Goal: Task Accomplishment & Management: Manage account settings

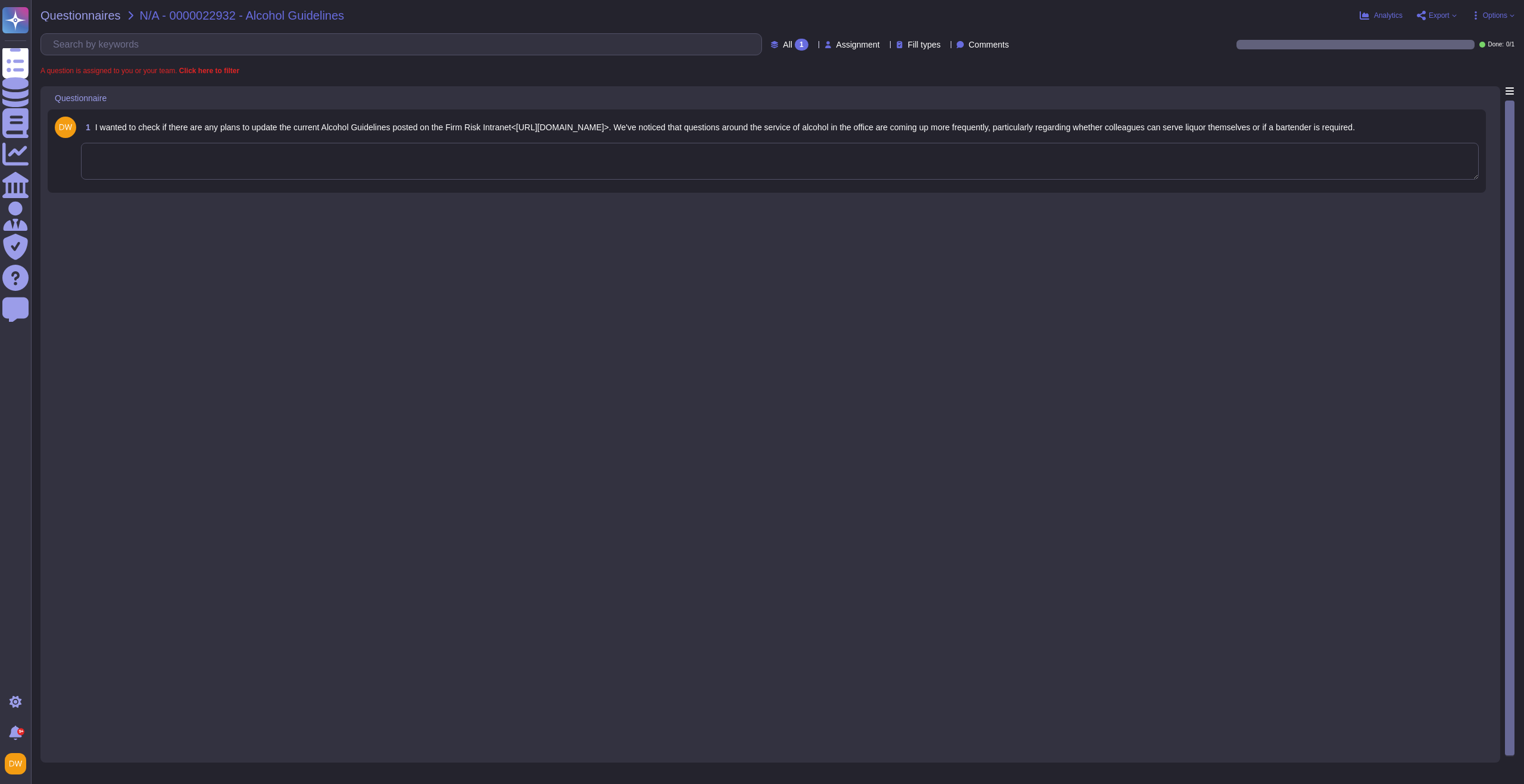
click at [285, 155] on textarea at bounding box center [780, 161] width 1398 height 37
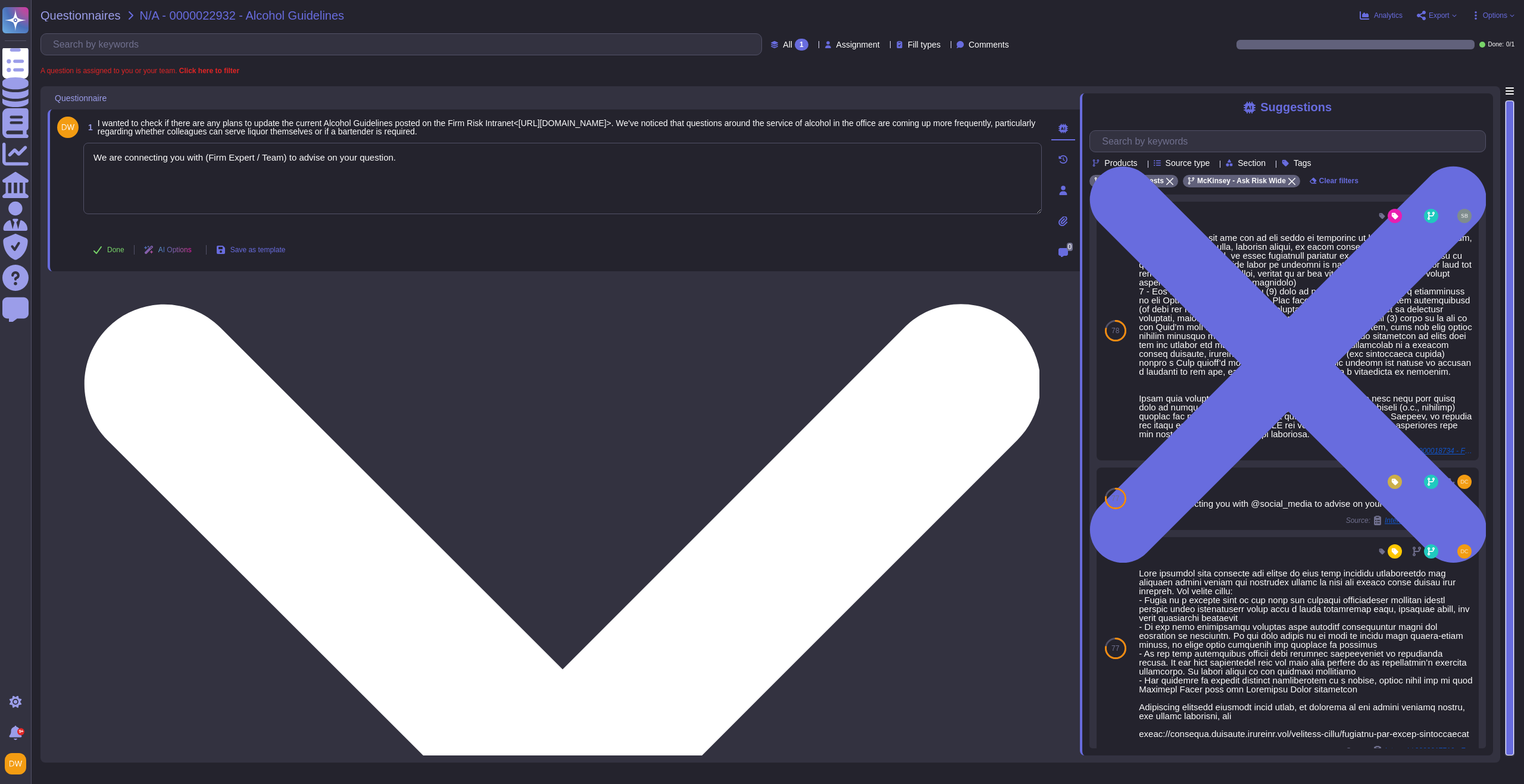
drag, startPoint x: 207, startPoint y: 157, endPoint x: 290, endPoint y: 159, distance: 83.0
click at [290, 159] on textarea "We are connecting you with (Firm Expert / Team) to advise on your question." at bounding box center [562, 178] width 958 height 71
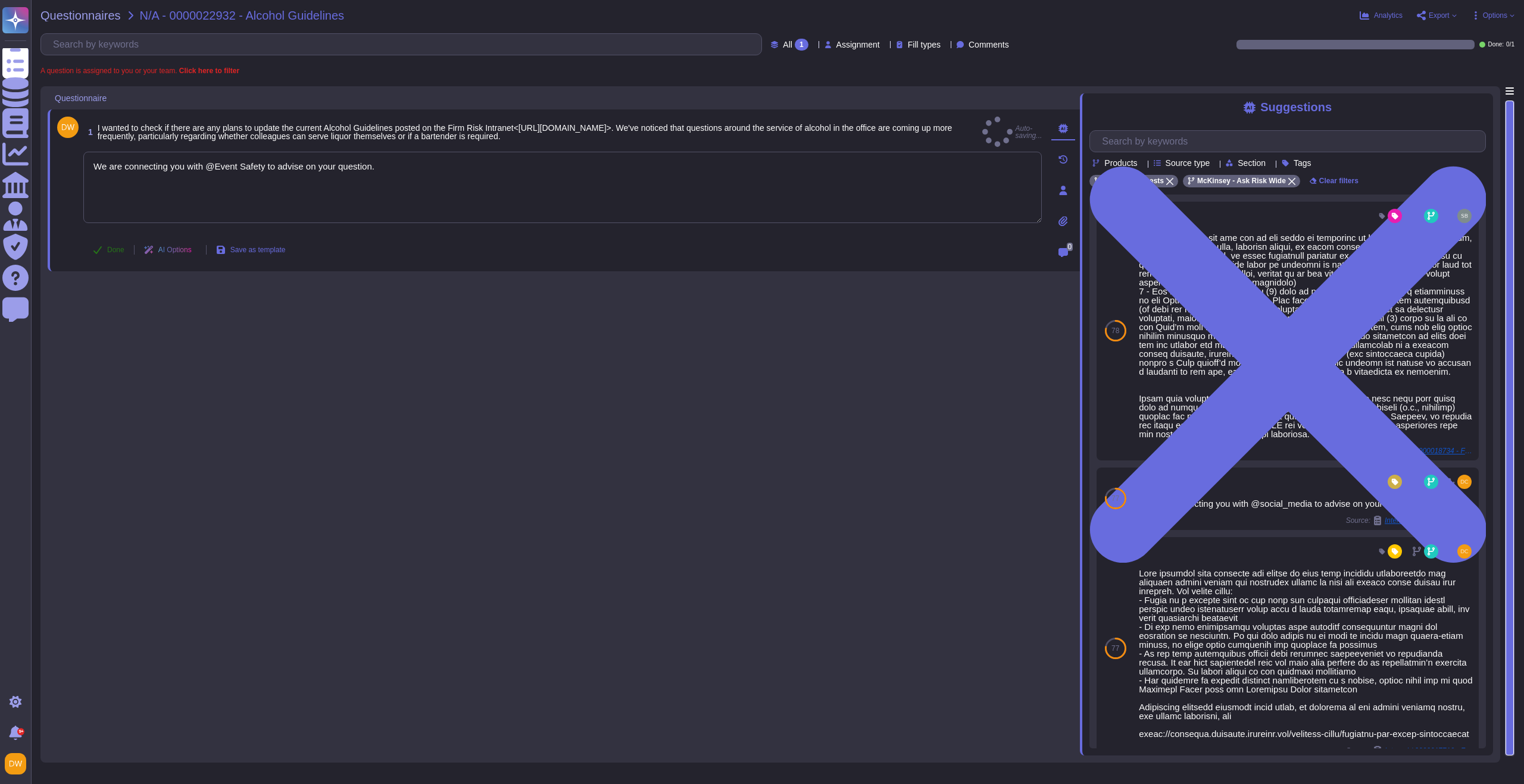
type textarea "We are connecting you with @Event Safety to advise on your question."
click at [102, 253] on icon at bounding box center [97, 250] width 10 height 10
click at [66, 21] on span "Questionnaires" at bounding box center [80, 16] width 80 height 12
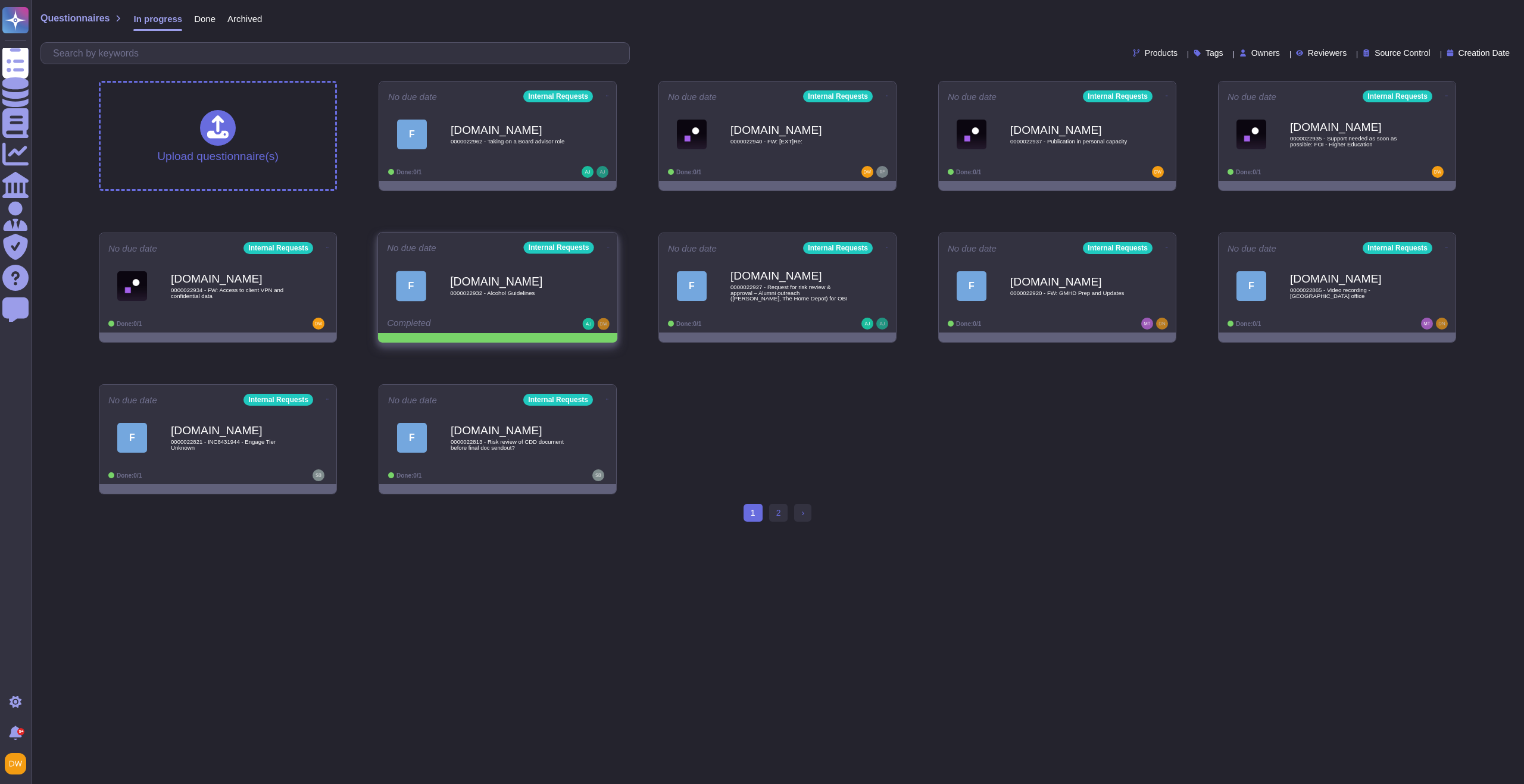
click at [607, 246] on icon at bounding box center [608, 247] width 2 height 3
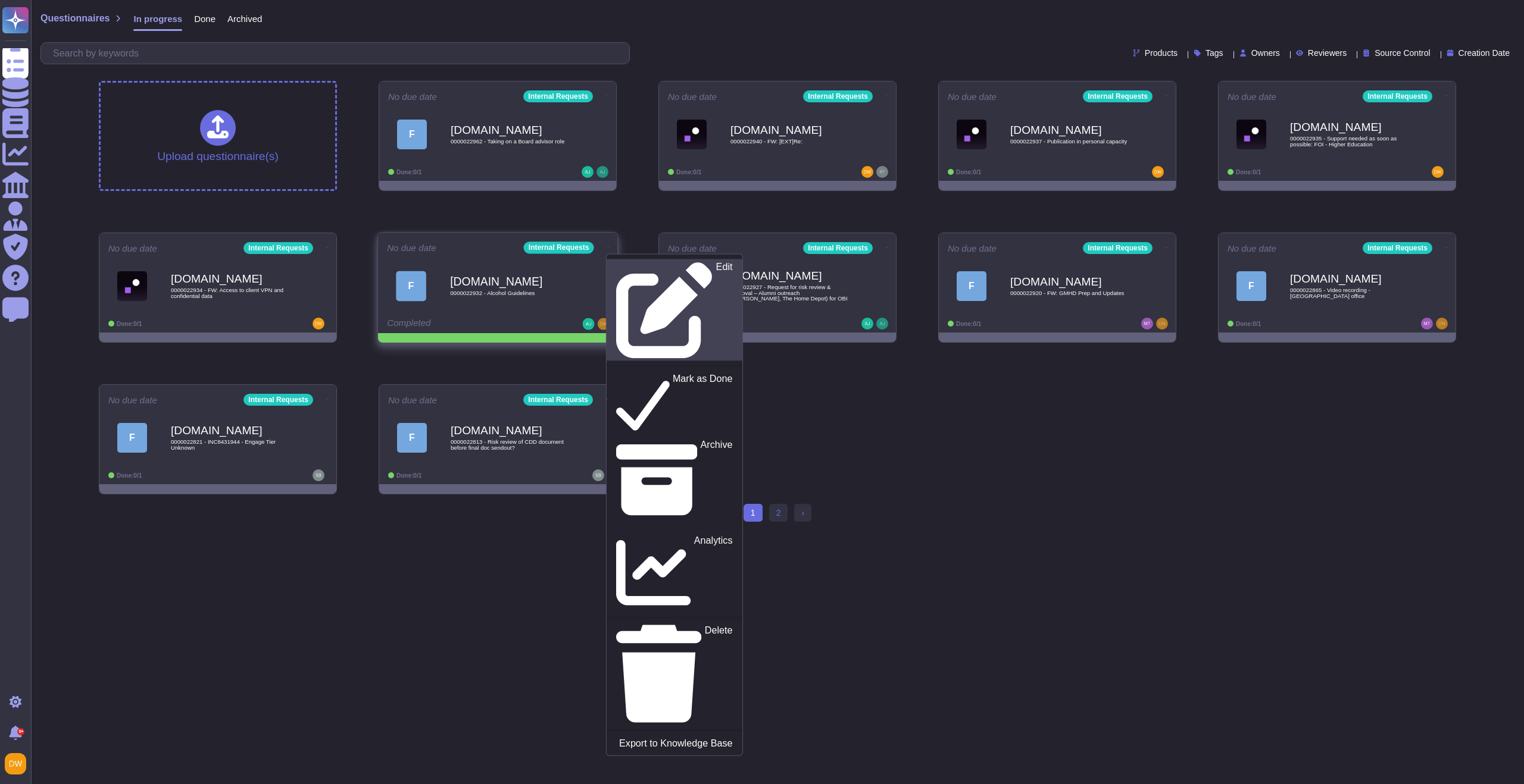
click at [638, 262] on div "Edit" at bounding box center [674, 310] width 116 height 97
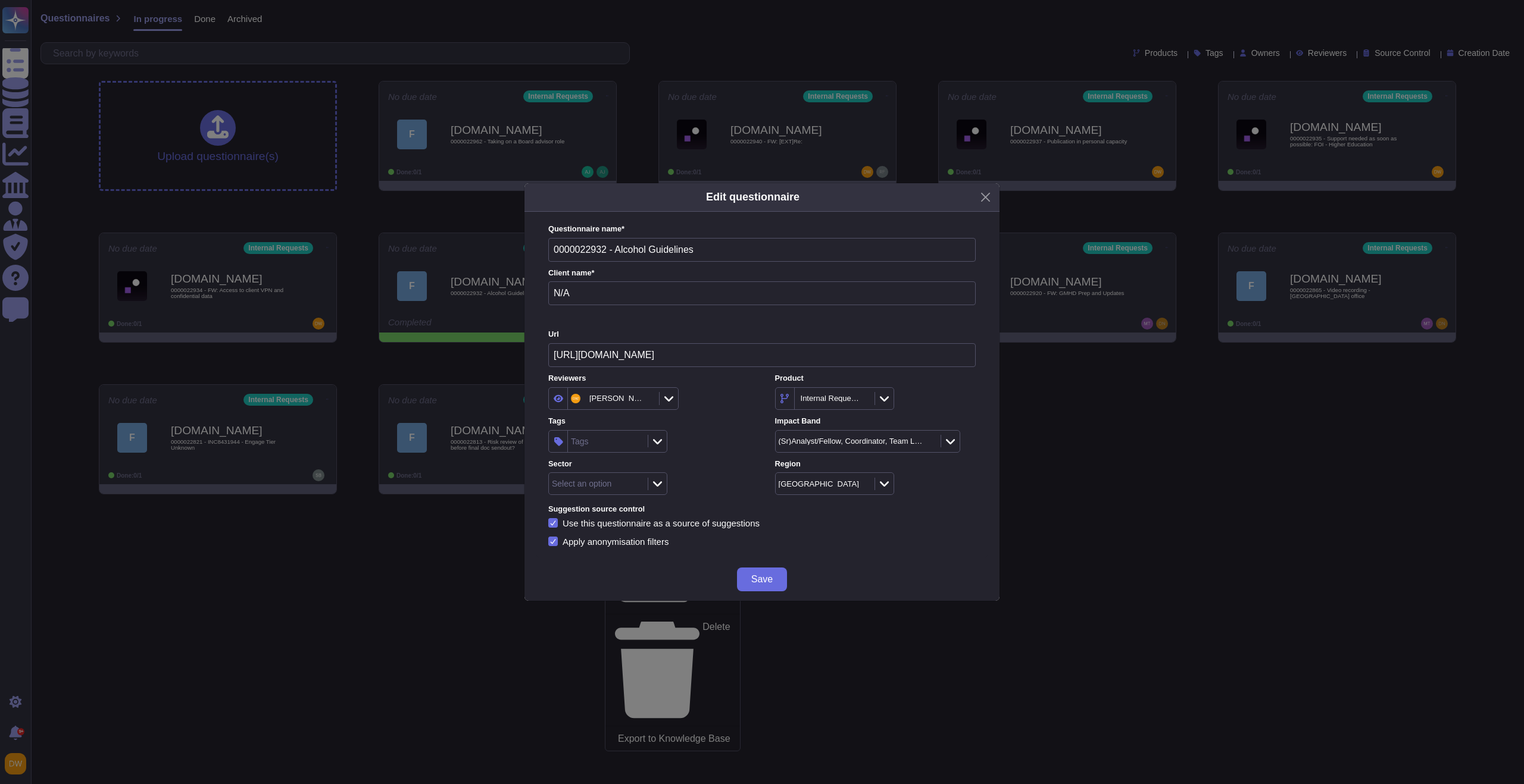
click at [605, 436] on div "Tags" at bounding box center [606, 441] width 77 height 22
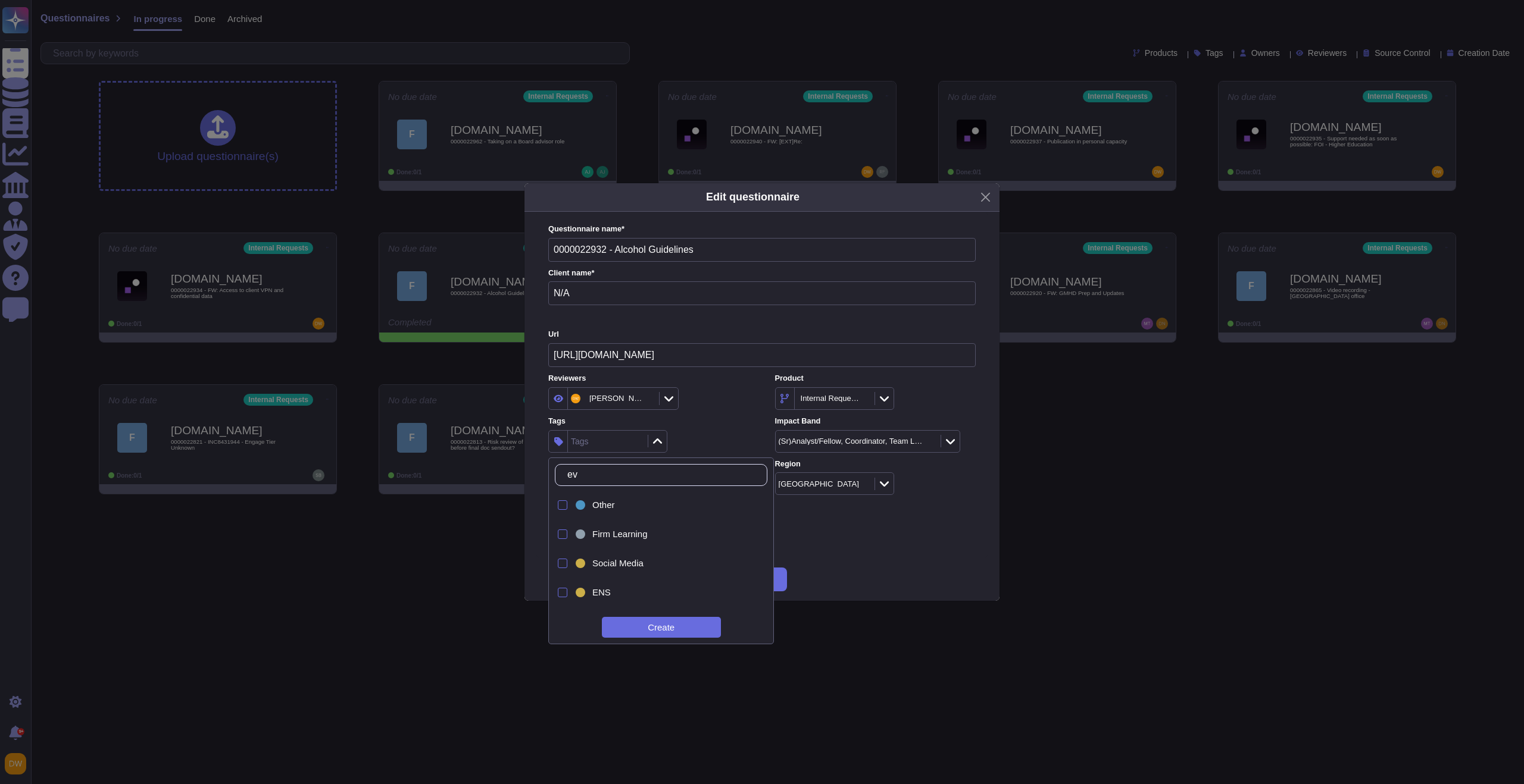
type input "e"
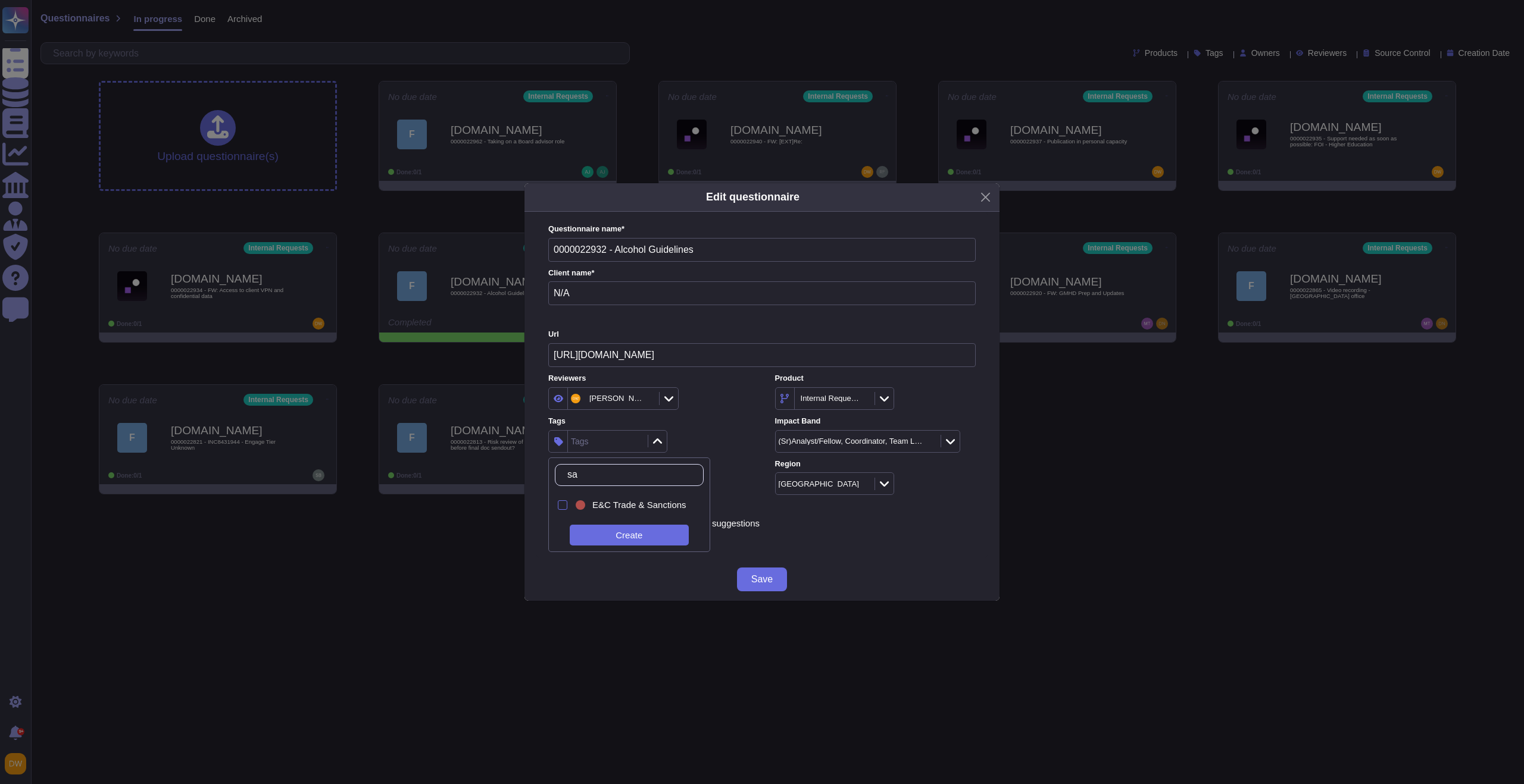
type input "s"
type input "firm"
click at [635, 535] on span "Firm Security" at bounding box center [619, 535] width 52 height 10
click at [716, 444] on div "Firm Security" at bounding box center [649, 441] width 201 height 22
click at [653, 485] on icon at bounding box center [658, 484] width 9 height 12
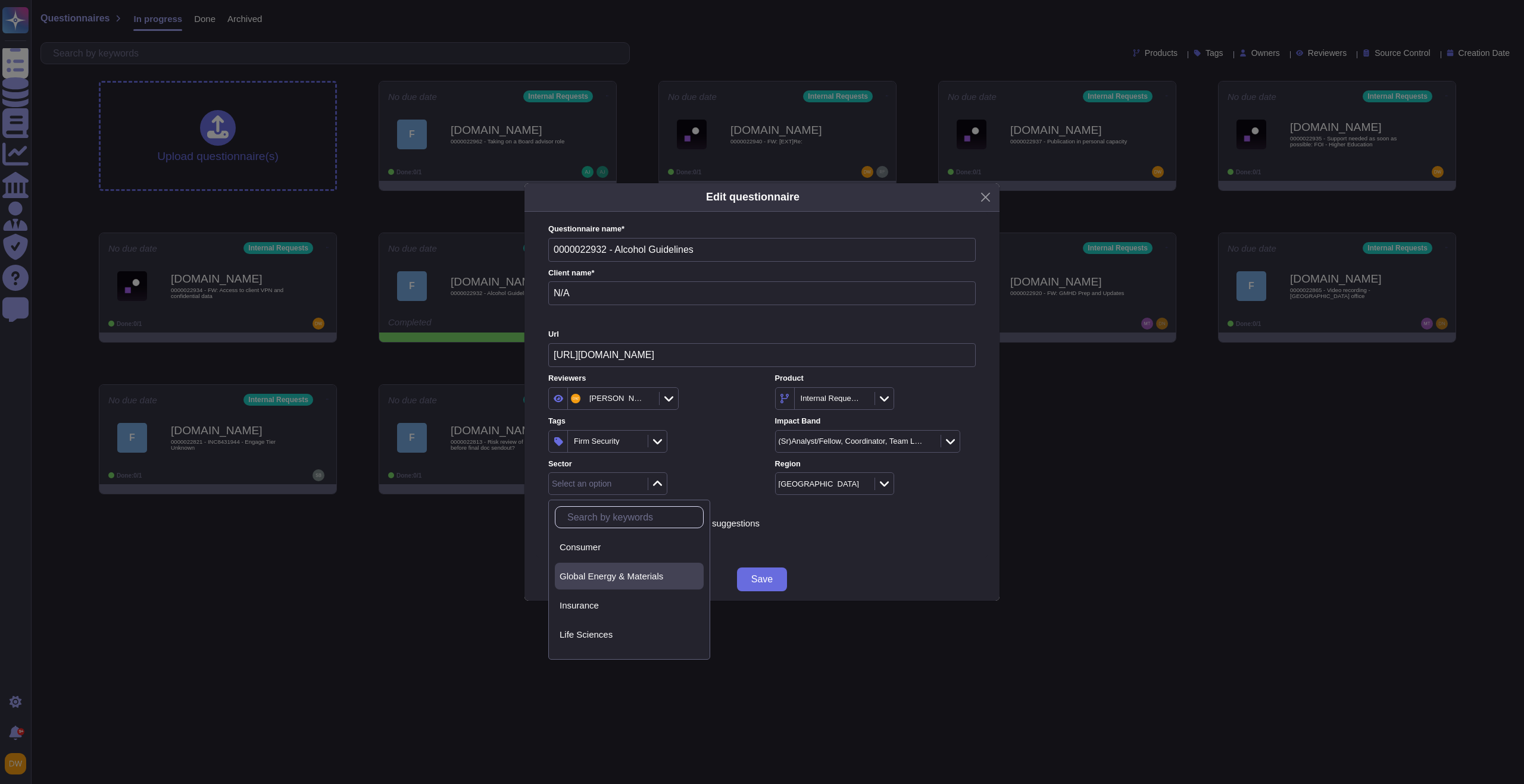
scroll to position [81, 0]
click at [607, 637] on div "Non-client" at bounding box center [629, 642] width 139 height 10
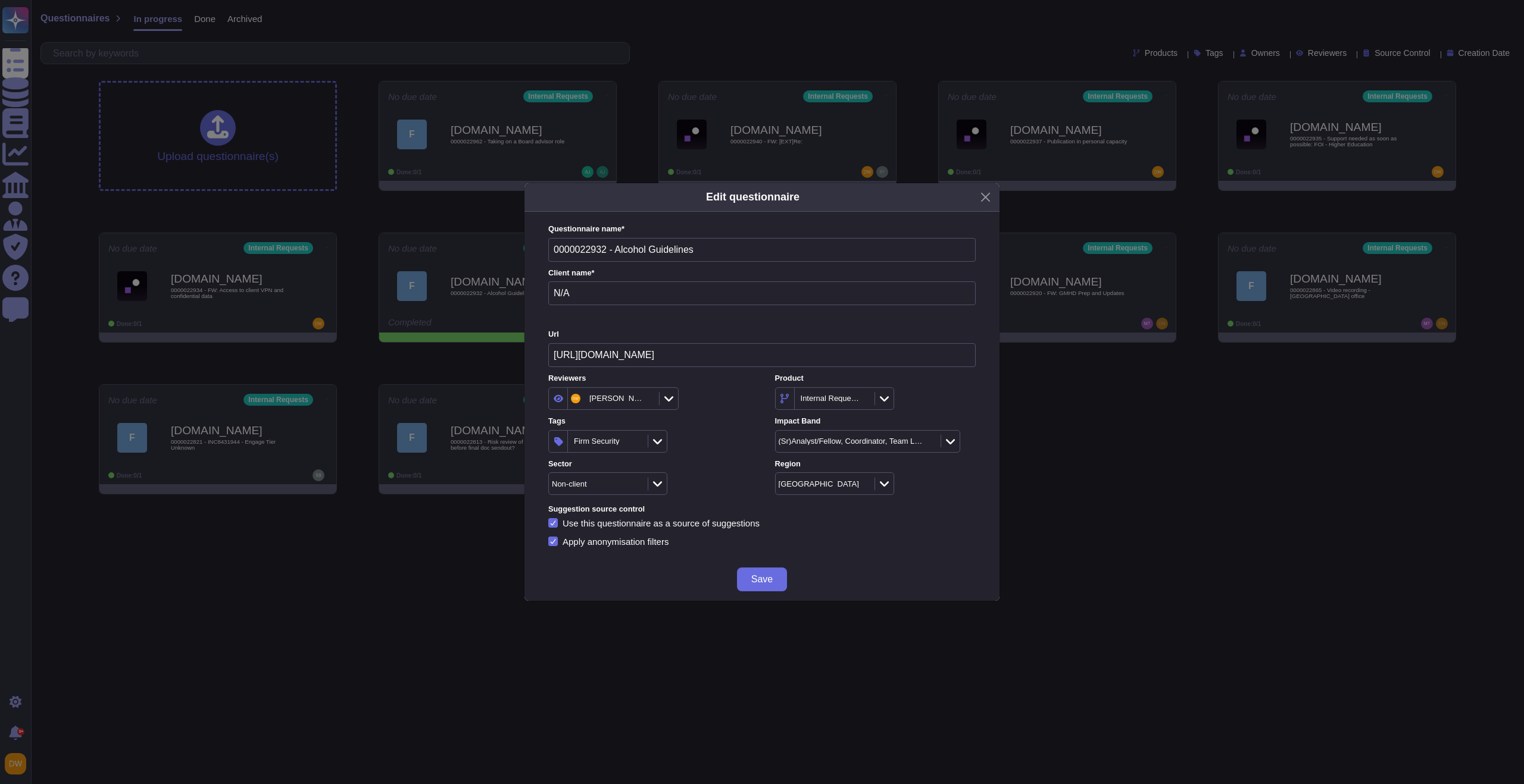
click at [714, 473] on div "Non-client" at bounding box center [649, 484] width 201 height 22
click at [750, 572] on button "Save" at bounding box center [761, 580] width 50 height 24
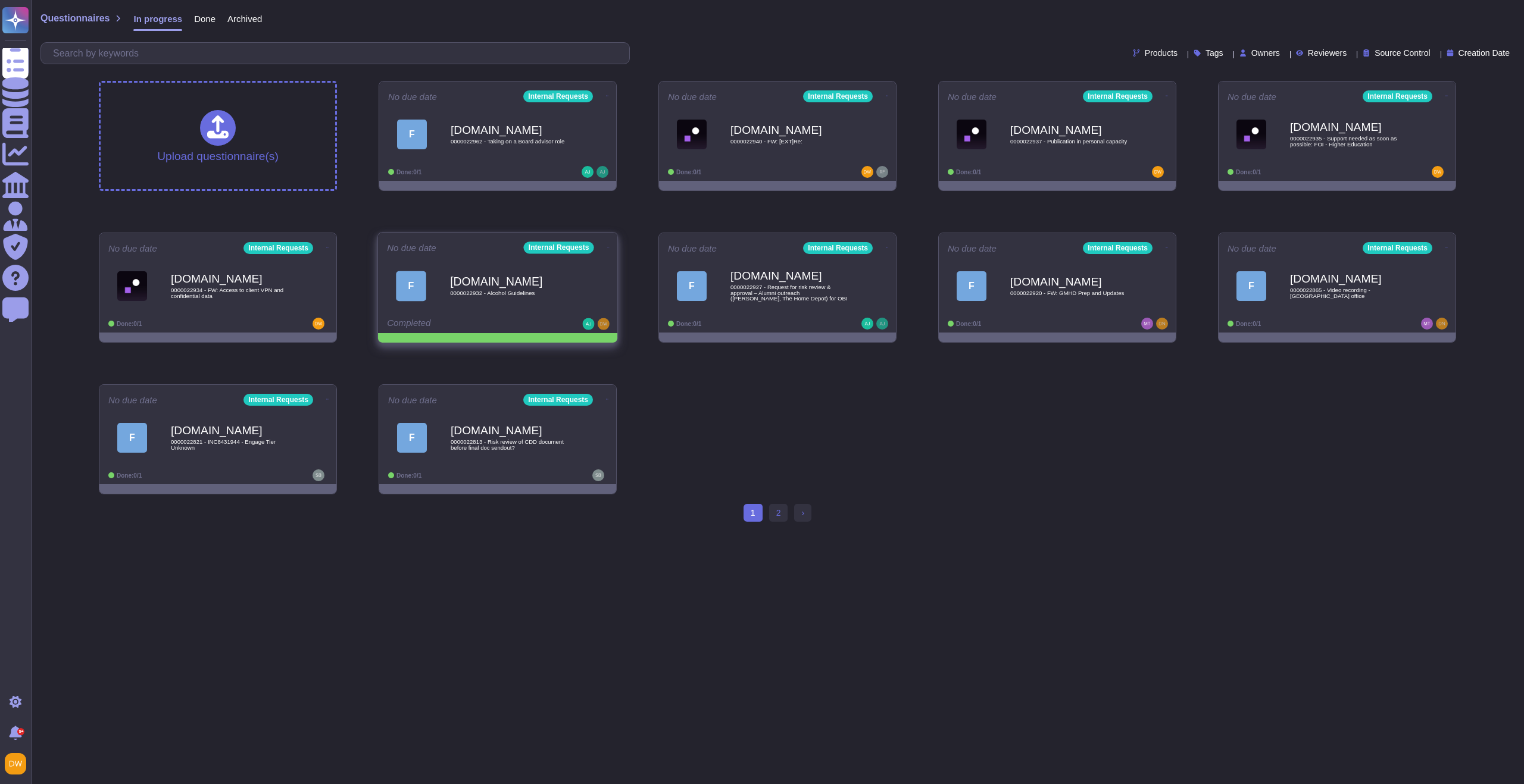
click at [607, 246] on icon at bounding box center [608, 247] width 2 height 3
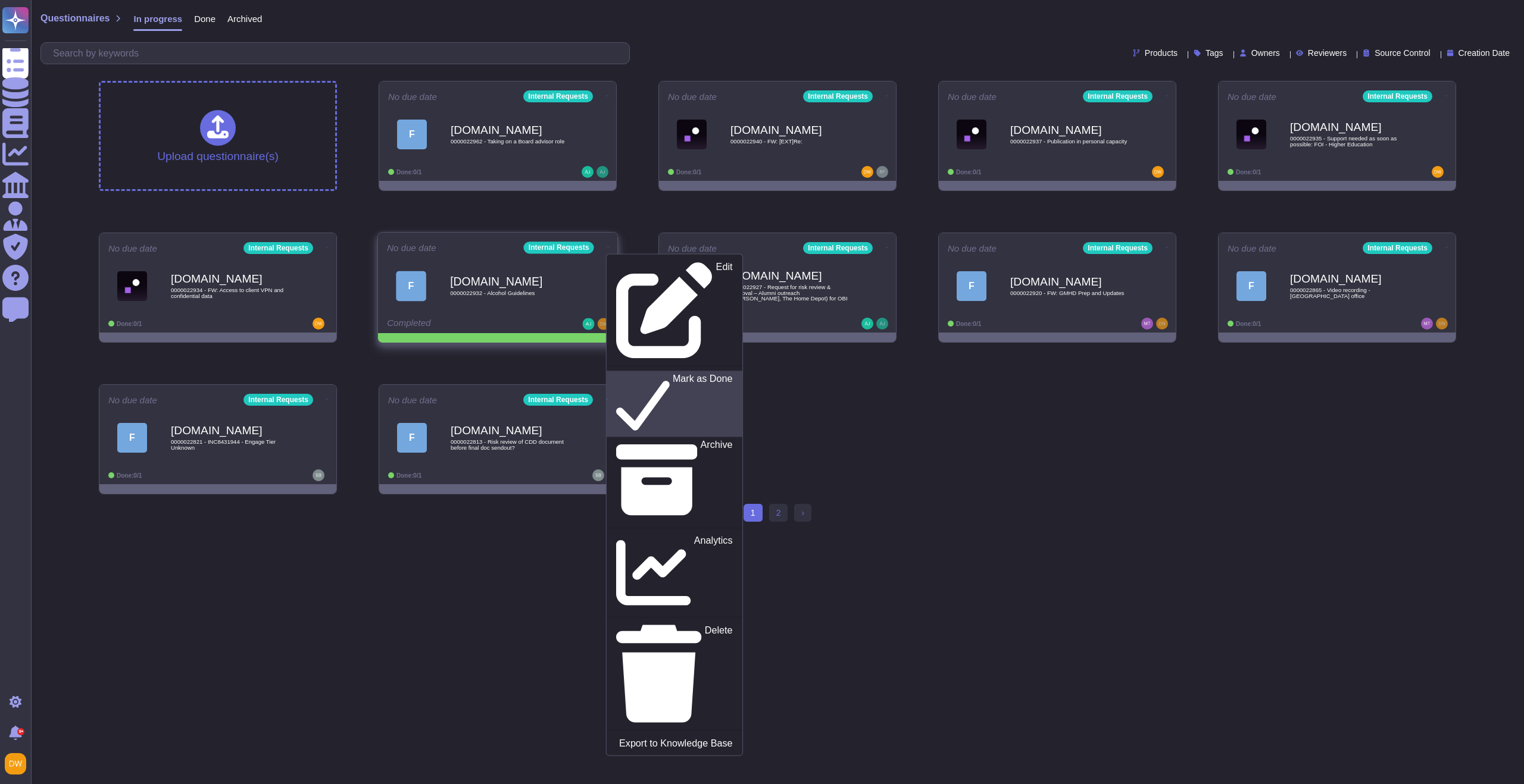
click at [619, 373] on div "Mark as Done" at bounding box center [674, 404] width 116 height 61
